Goal: Check status

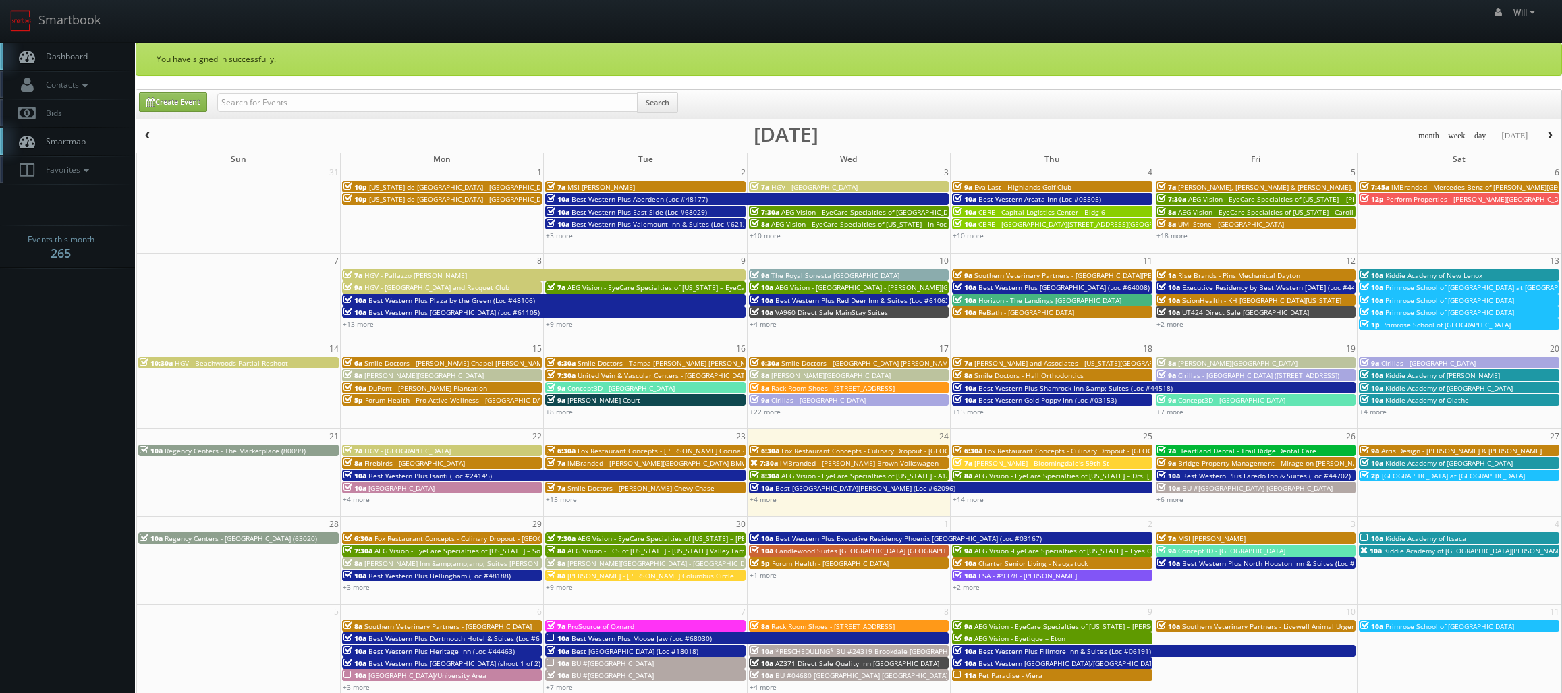
click at [300, 111] on input "text" at bounding box center [427, 102] width 420 height 19
drag, startPoint x: 263, startPoint y: 99, endPoint x: 119, endPoint y: 76, distance: 146.2
click at [119, 76] on body "Smartbook Toggle Side Navigation Toggle Top Navigation Will Will Profile Logout…" at bounding box center [781, 486] width 1562 height 973
type input "MA292 [GEOGRAPHIC_DATA] - 10 Rooms"
click at [657, 107] on button "Search" at bounding box center [657, 102] width 41 height 20
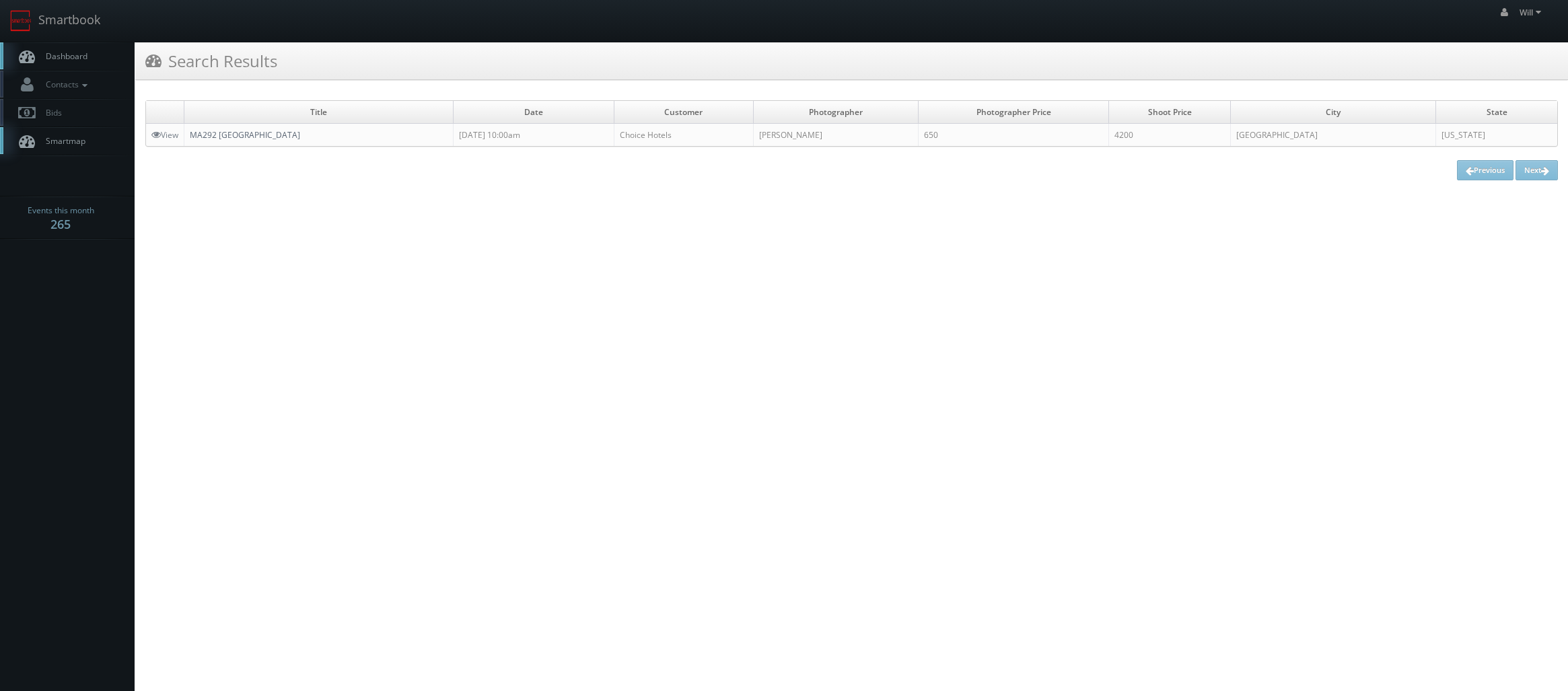
click at [245, 130] on link "MA292 [GEOGRAPHIC_DATA]" at bounding box center [244, 135] width 111 height 11
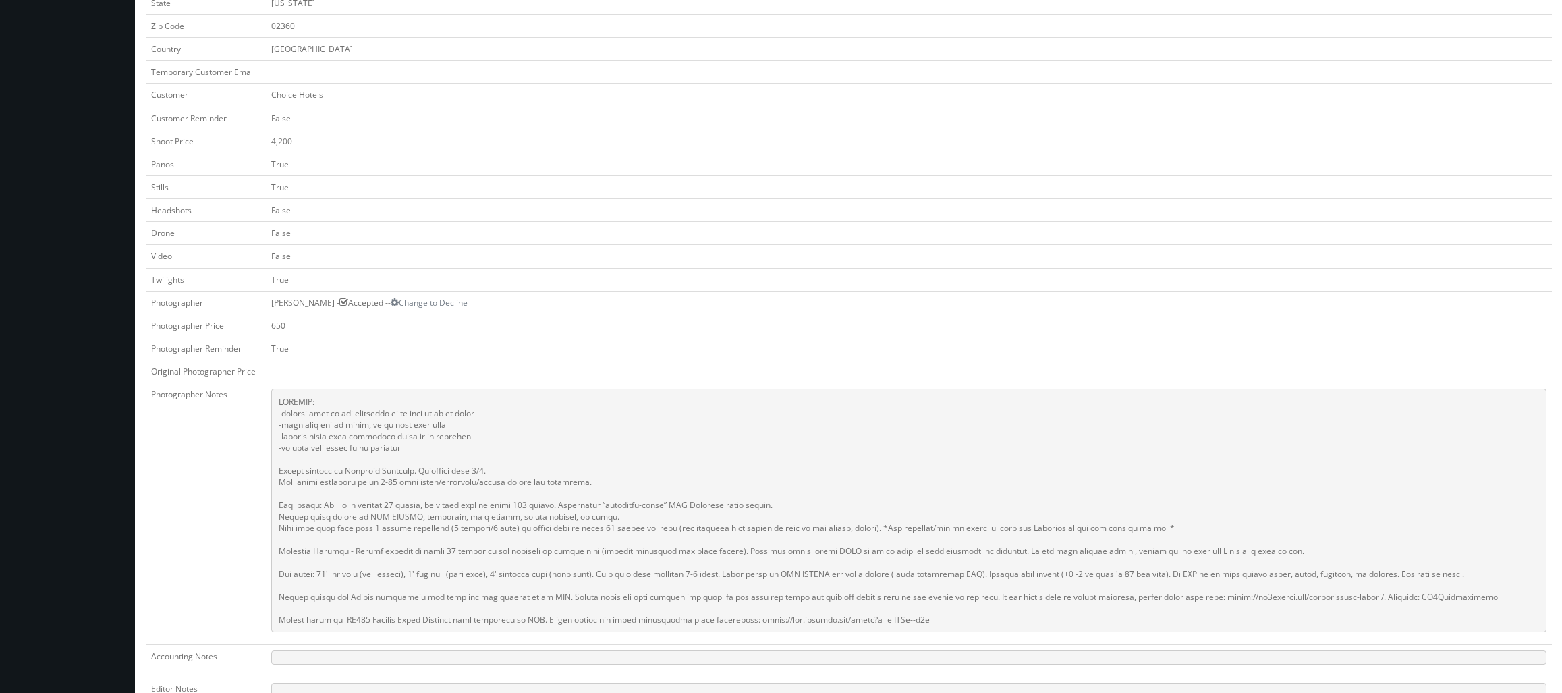
scroll to position [337, 0]
